Goal: Transaction & Acquisition: Obtain resource

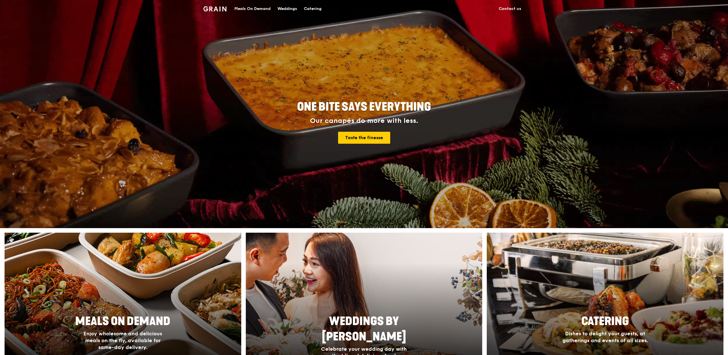
click at [310, 12] on div "Catering" at bounding box center [313, 8] width 18 height 17
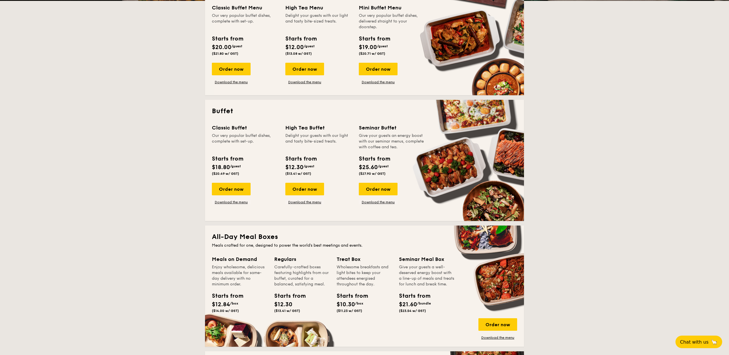
scroll to position [194, 0]
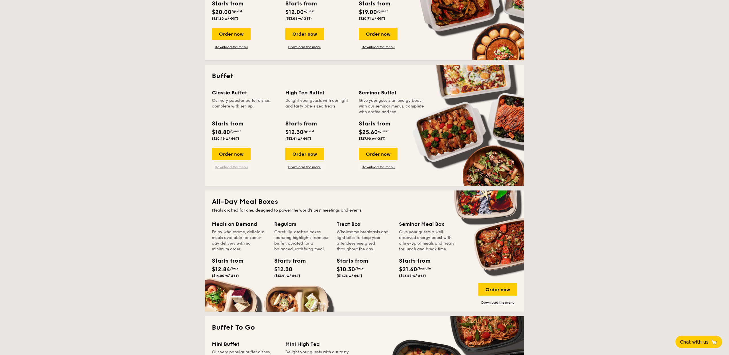
click at [242, 168] on link "Download the menu" at bounding box center [231, 167] width 39 height 5
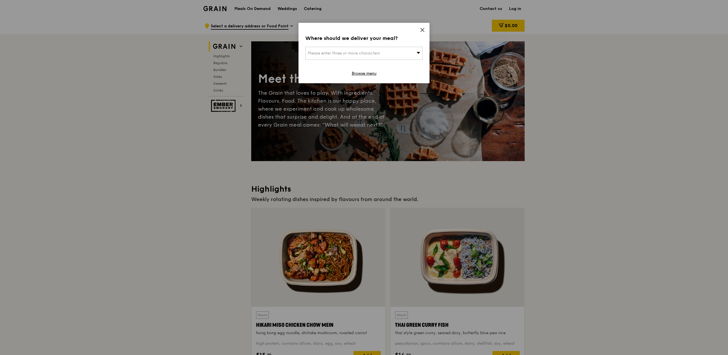
click at [414, 30] on div "Where should we deliver your meal? Please enter three or more characters Browse…" at bounding box center [364, 53] width 131 height 60
click at [420, 30] on icon at bounding box center [422, 29] width 5 height 5
